Goal: Navigation & Orientation: Find specific page/section

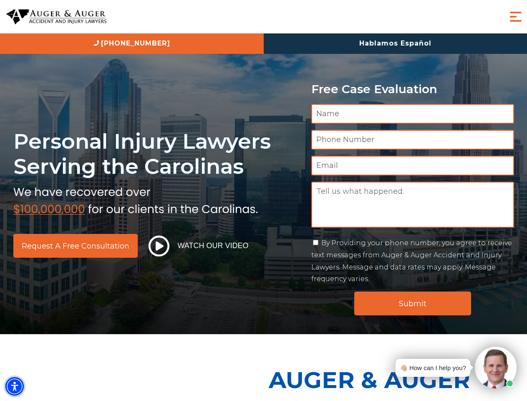
click at [15, 386] on img "Accessibility Menu" at bounding box center [14, 386] width 18 height 18
